Goal: Task Accomplishment & Management: Manage account settings

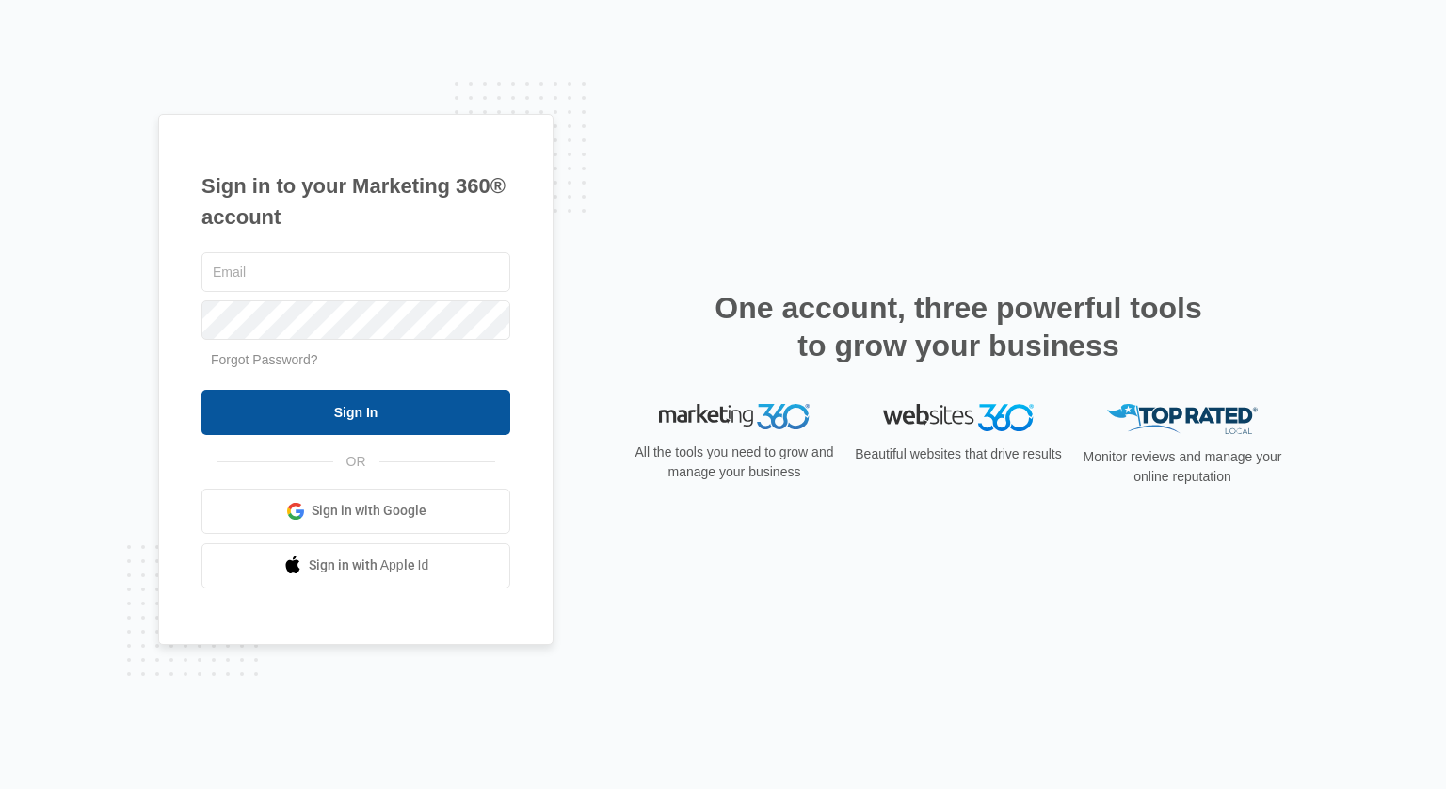
type input "[EMAIL_ADDRESS][DOMAIN_NAME]"
click at [339, 409] on input "Sign In" at bounding box center [355, 412] width 309 height 45
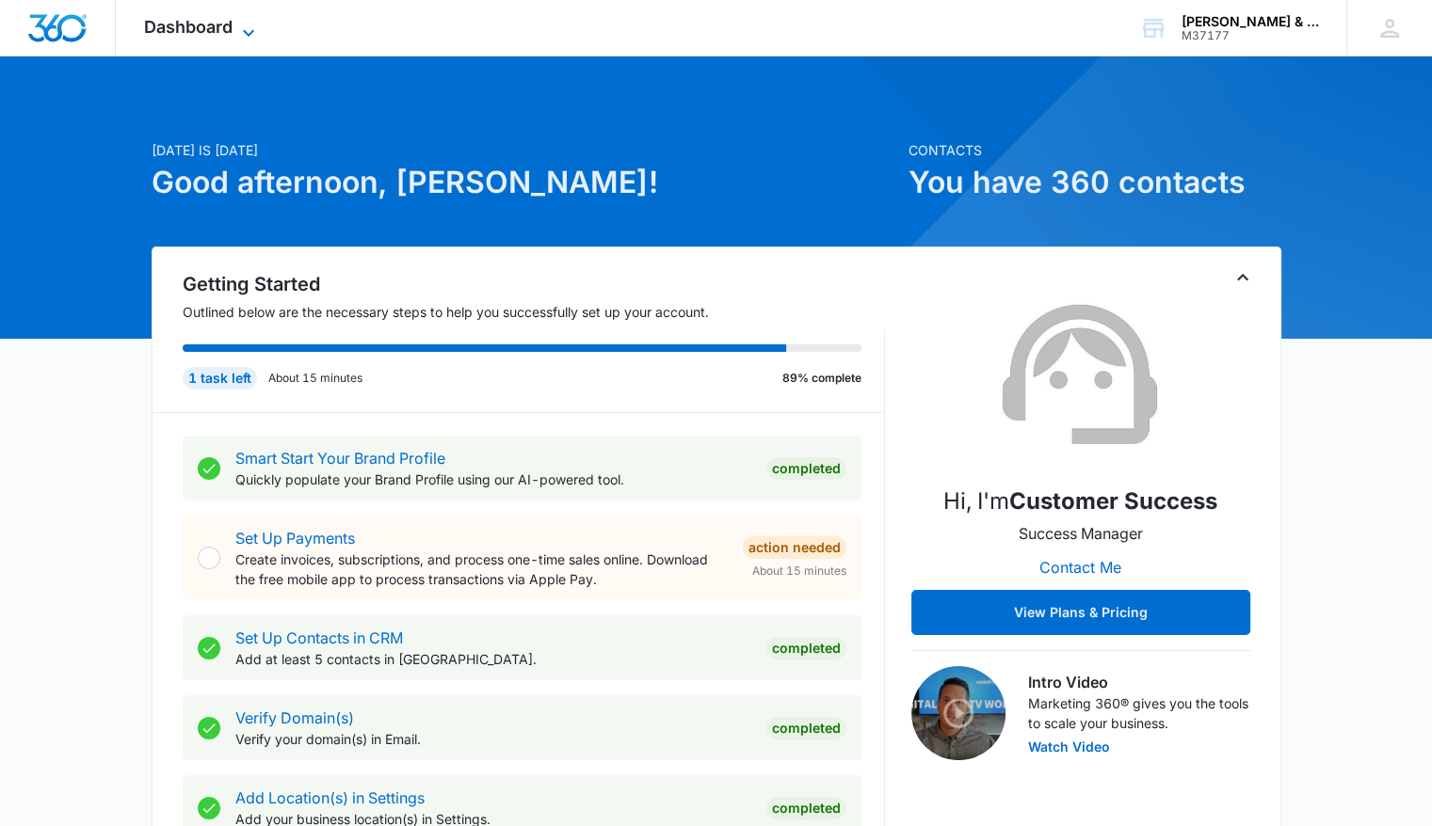
click at [197, 28] on span "Dashboard" at bounding box center [188, 27] width 88 height 20
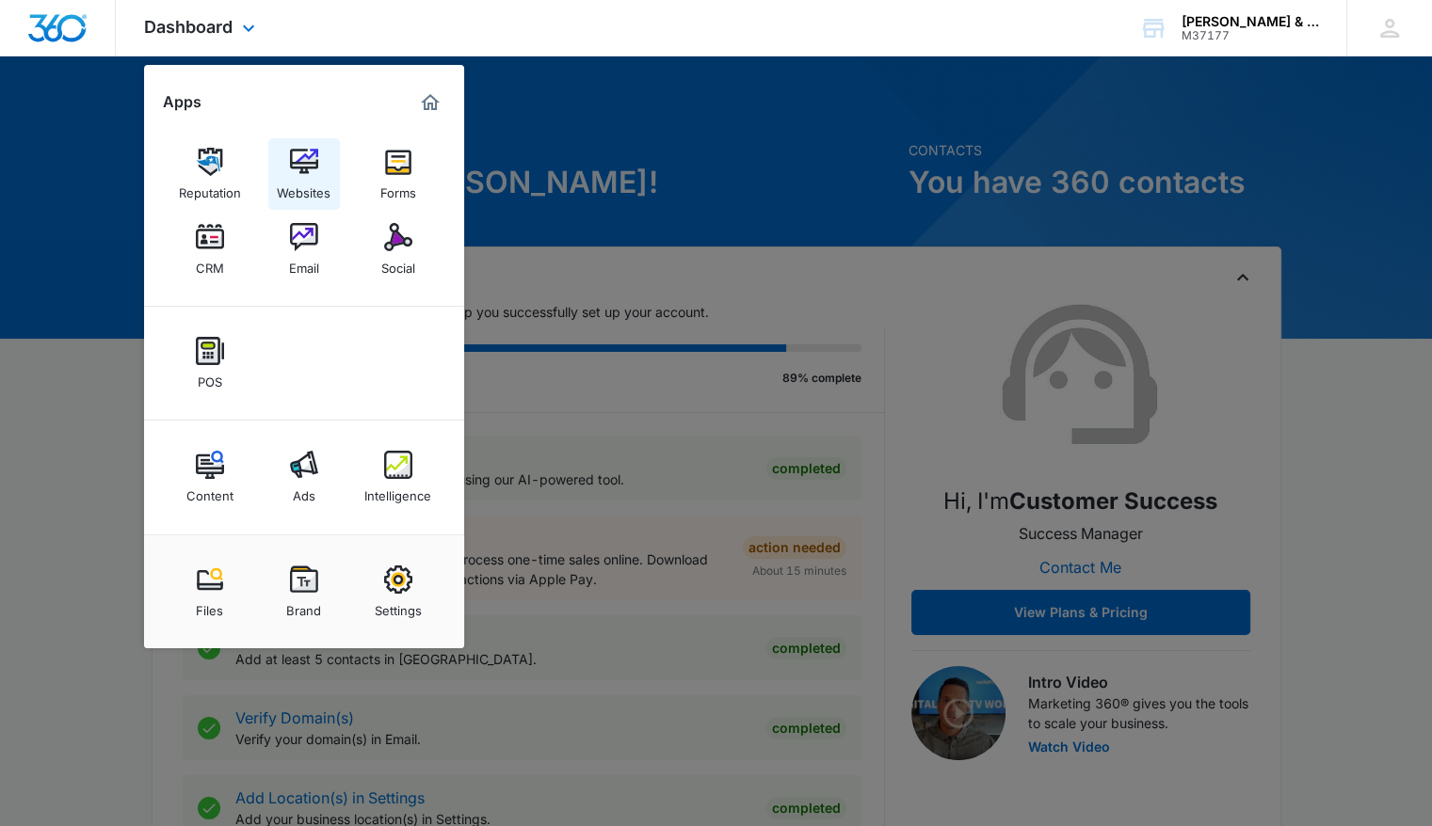
click at [297, 171] on img at bounding box center [304, 162] width 28 height 28
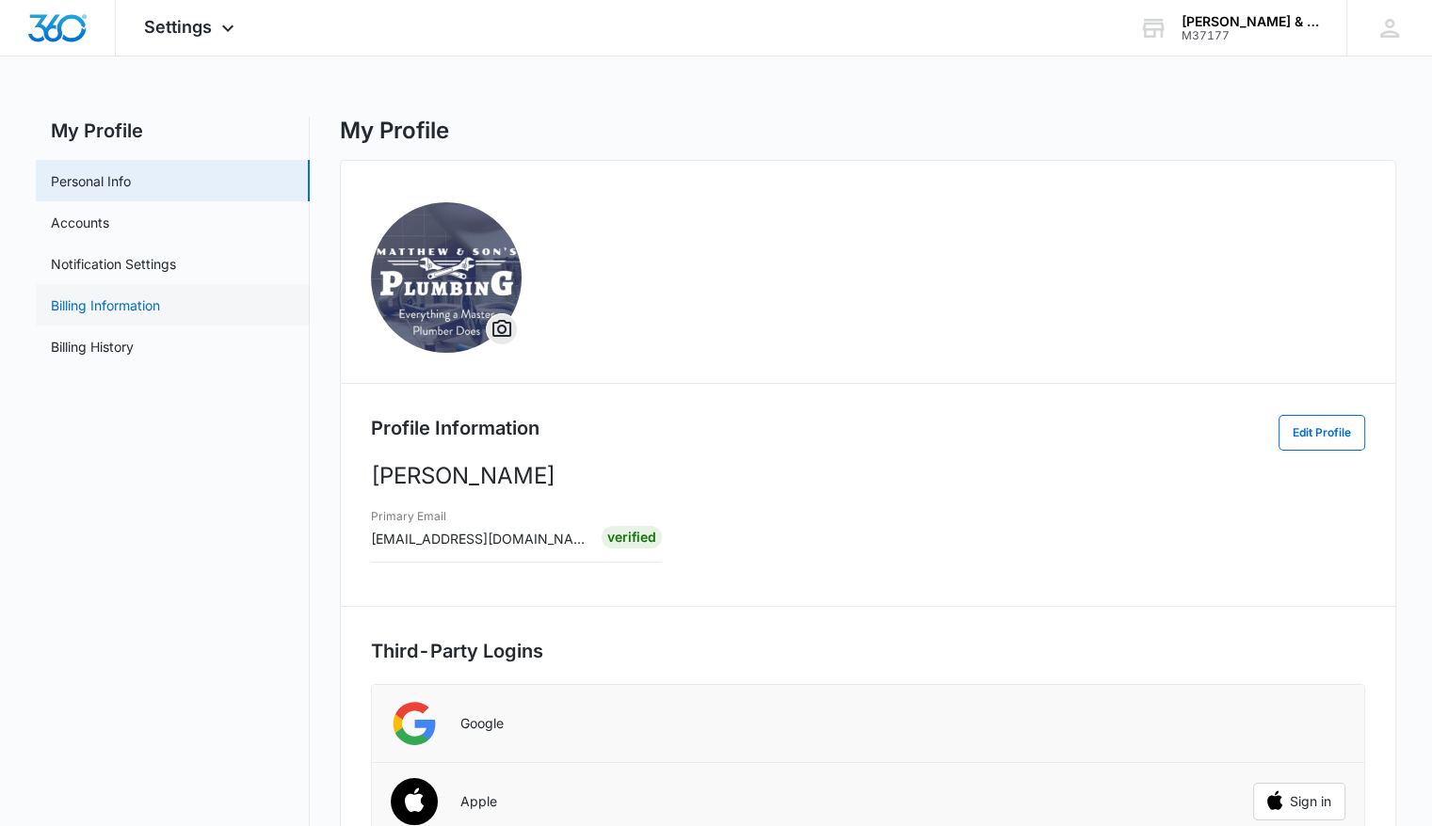
click at [136, 306] on link "Billing Information" at bounding box center [105, 306] width 109 height 20
